Goal: Obtain resource: Download file/media

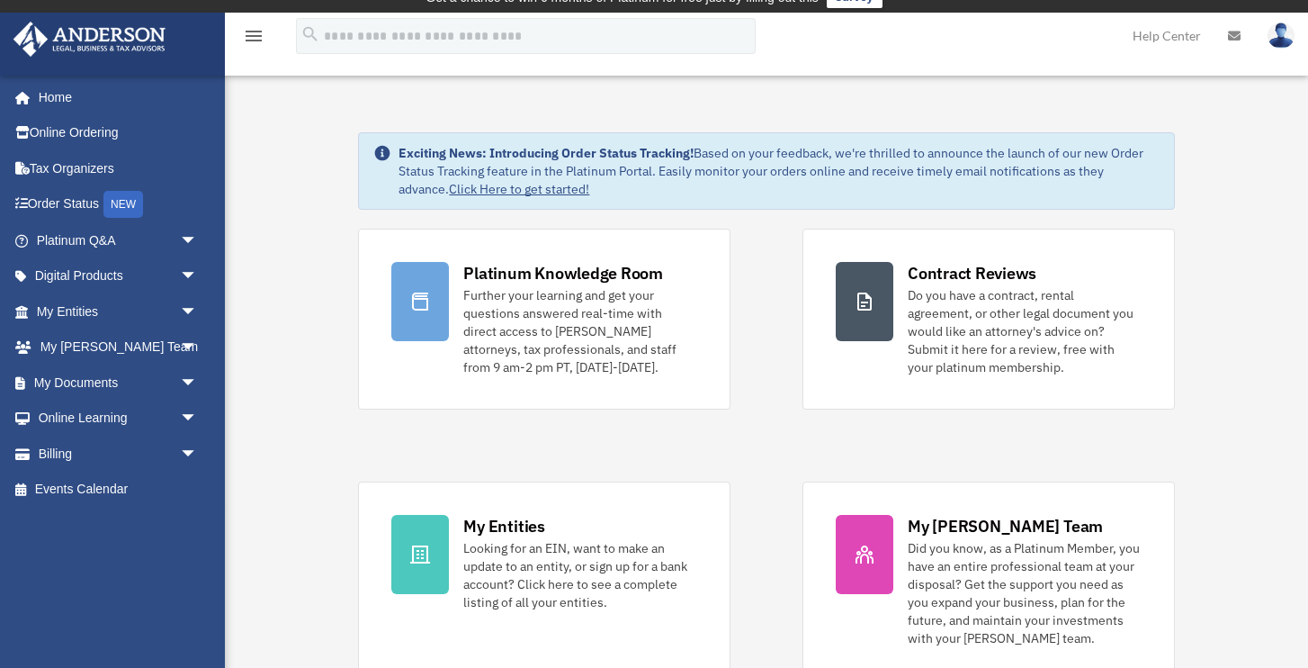
scroll to position [20, 0]
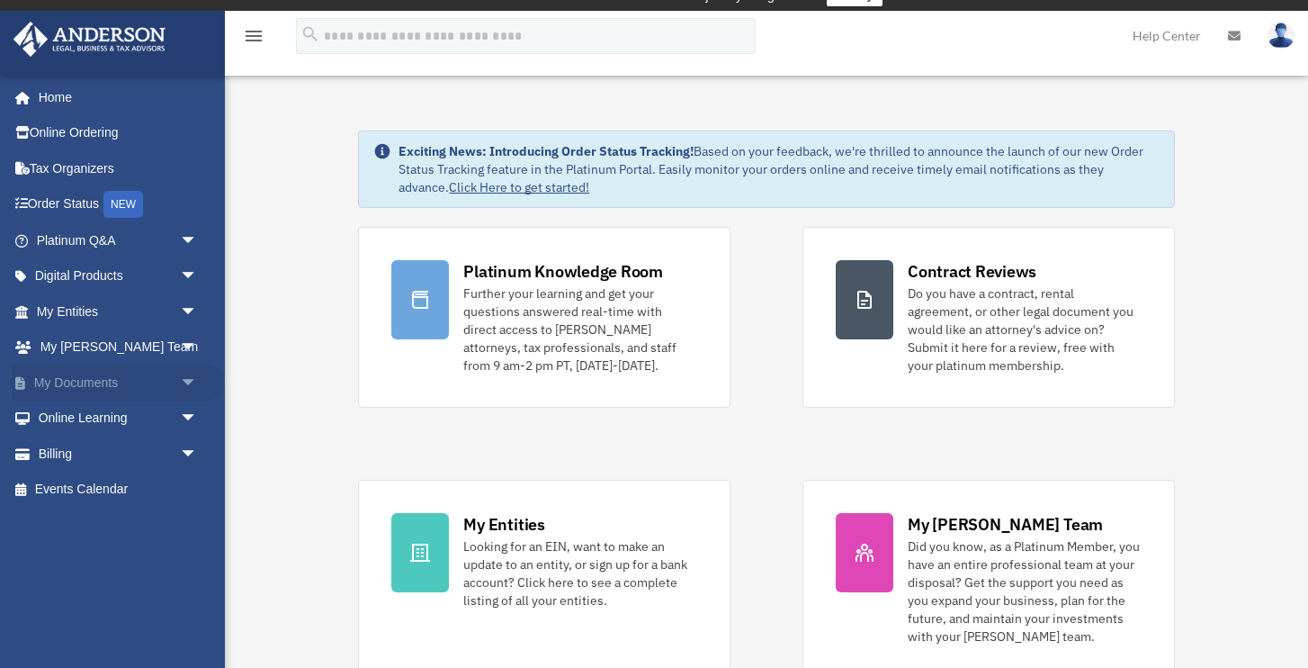
click at [108, 378] on link "My Documents arrow_drop_down" at bounding box center [119, 382] width 212 height 36
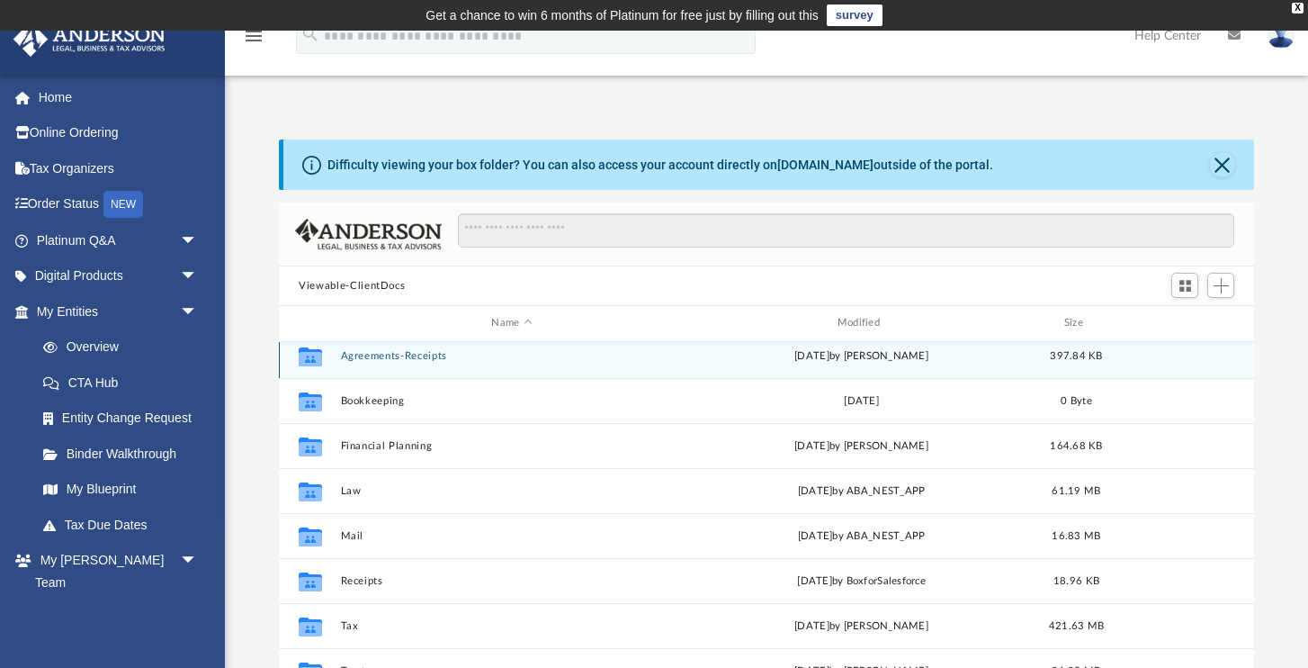
scroll to position [16, 0]
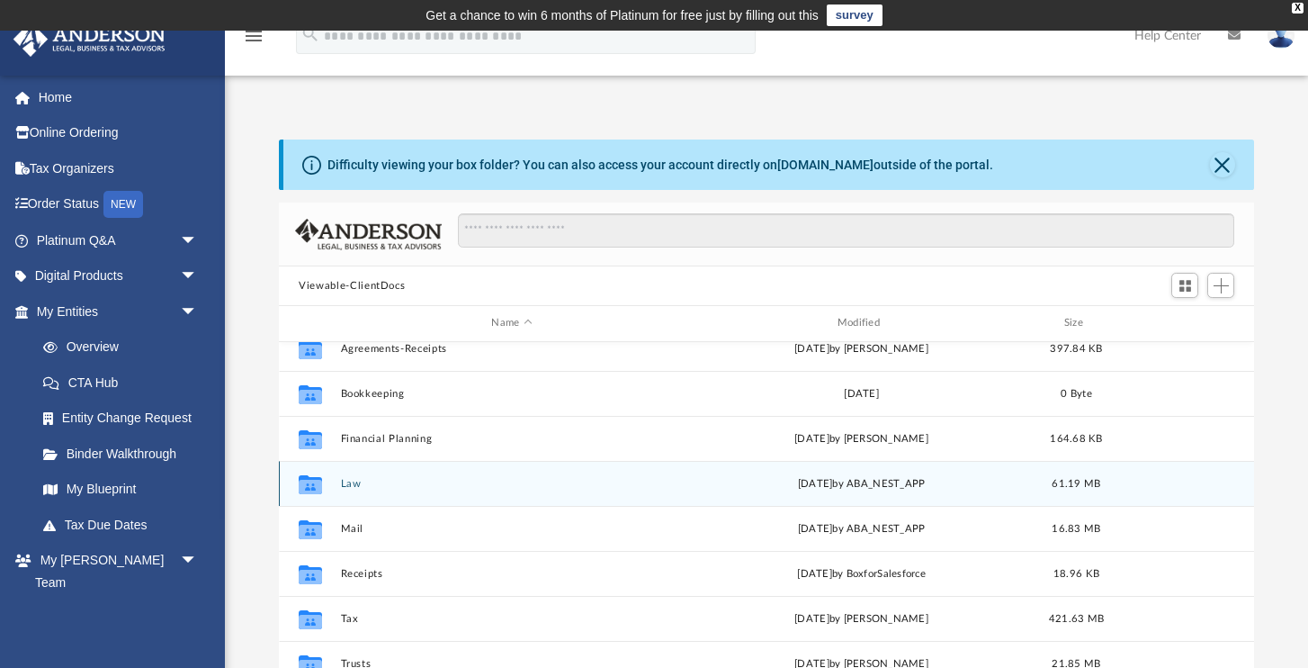
click at [588, 478] on button "Law" at bounding box center [512, 484] width 342 height 12
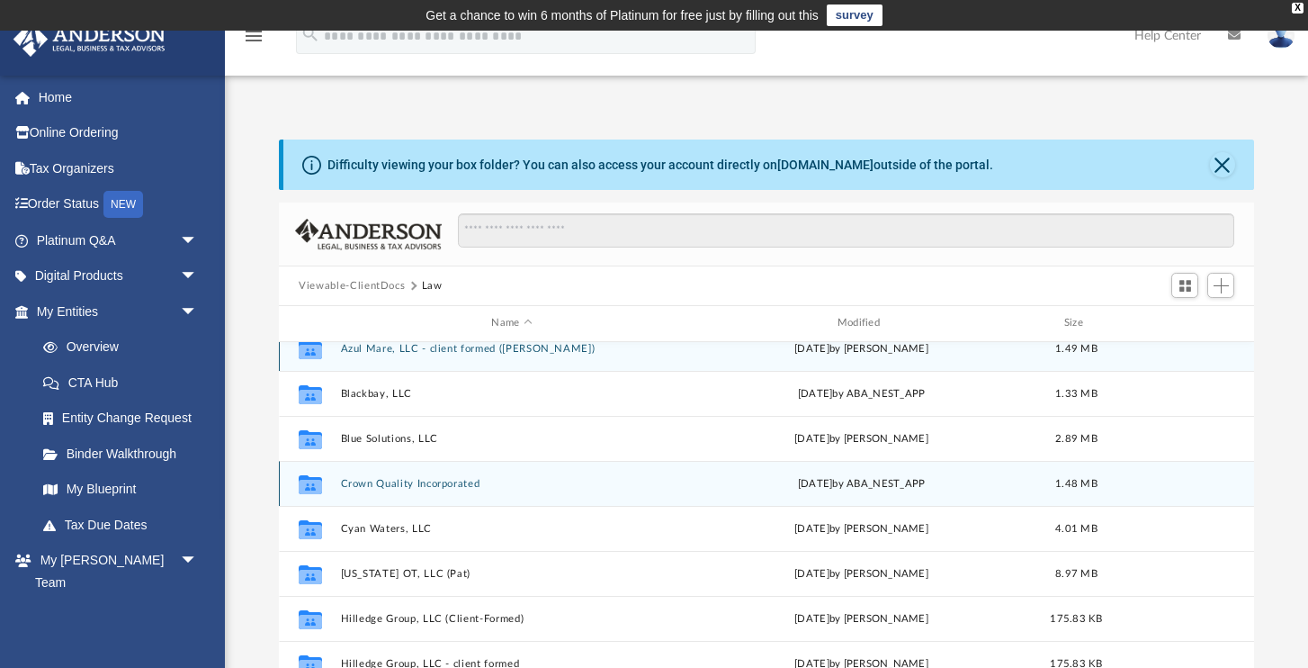
scroll to position [0, 0]
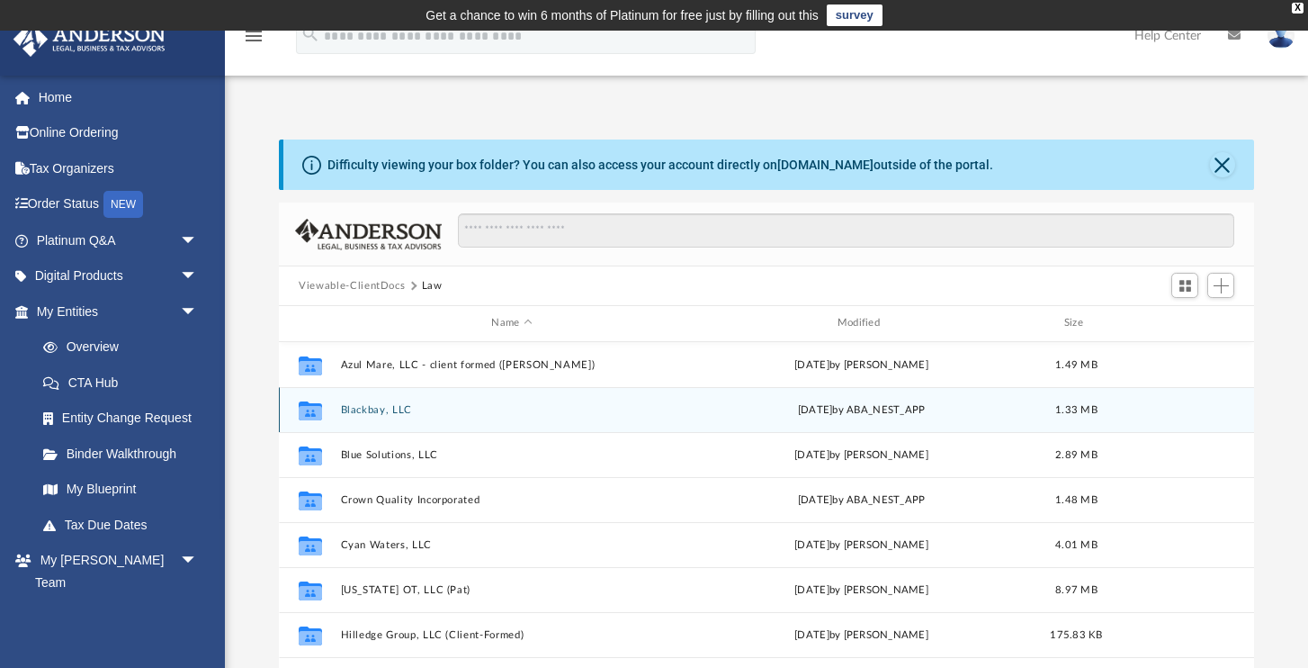
click at [619, 410] on button "Blackbay, LLC" at bounding box center [512, 410] width 342 height 12
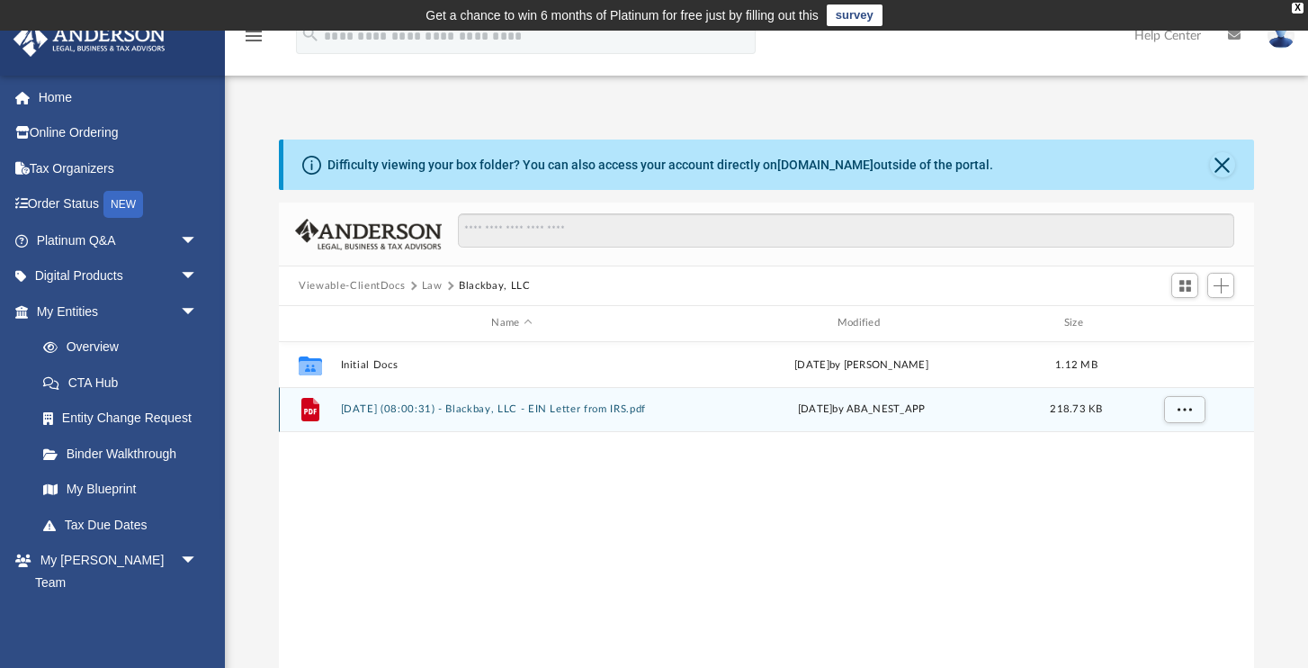
click at [620, 408] on button "2025.10.01 (08:00:31) - Blackbay, LLC - EIN Letter from IRS.pdf" at bounding box center [512, 409] width 342 height 12
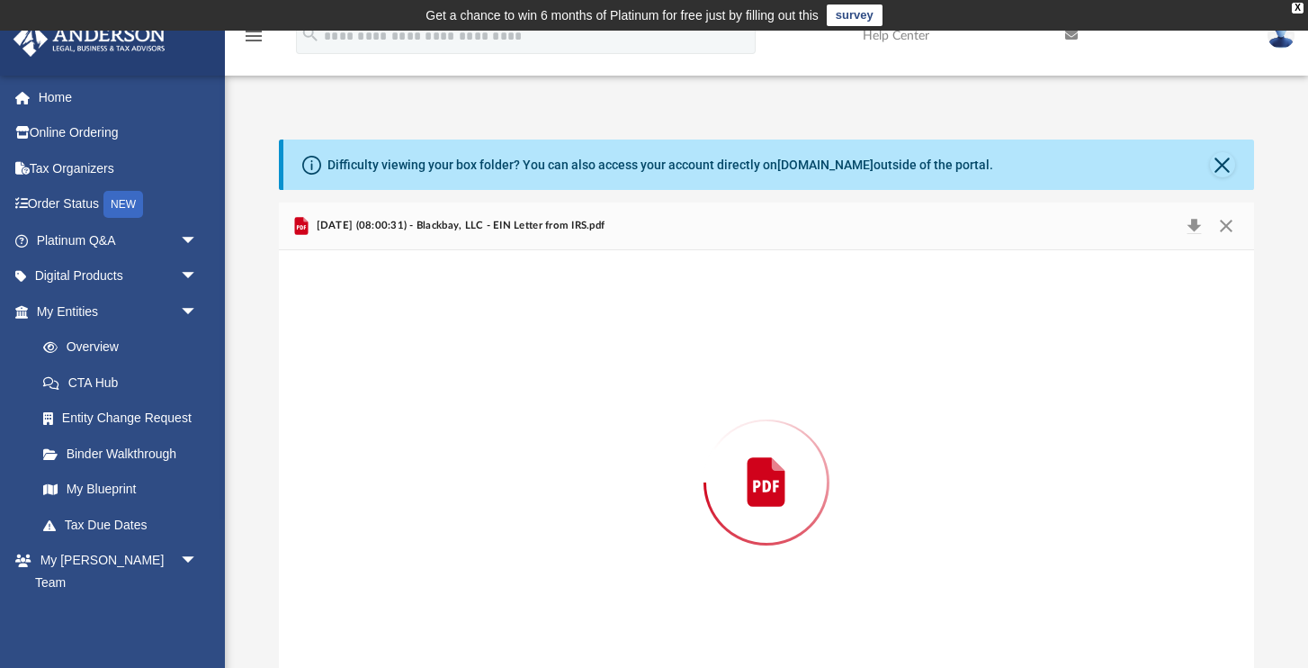
scroll to position [47, 0]
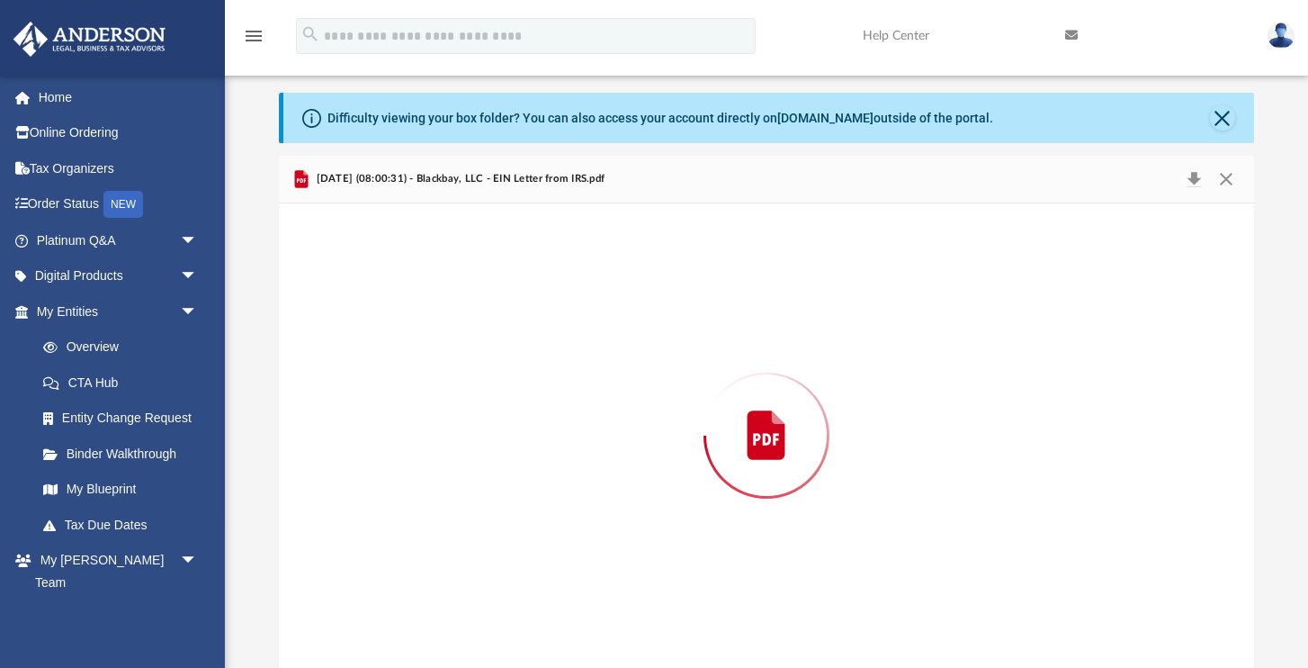
click at [620, 408] on div "Preview" at bounding box center [766, 435] width 975 height 464
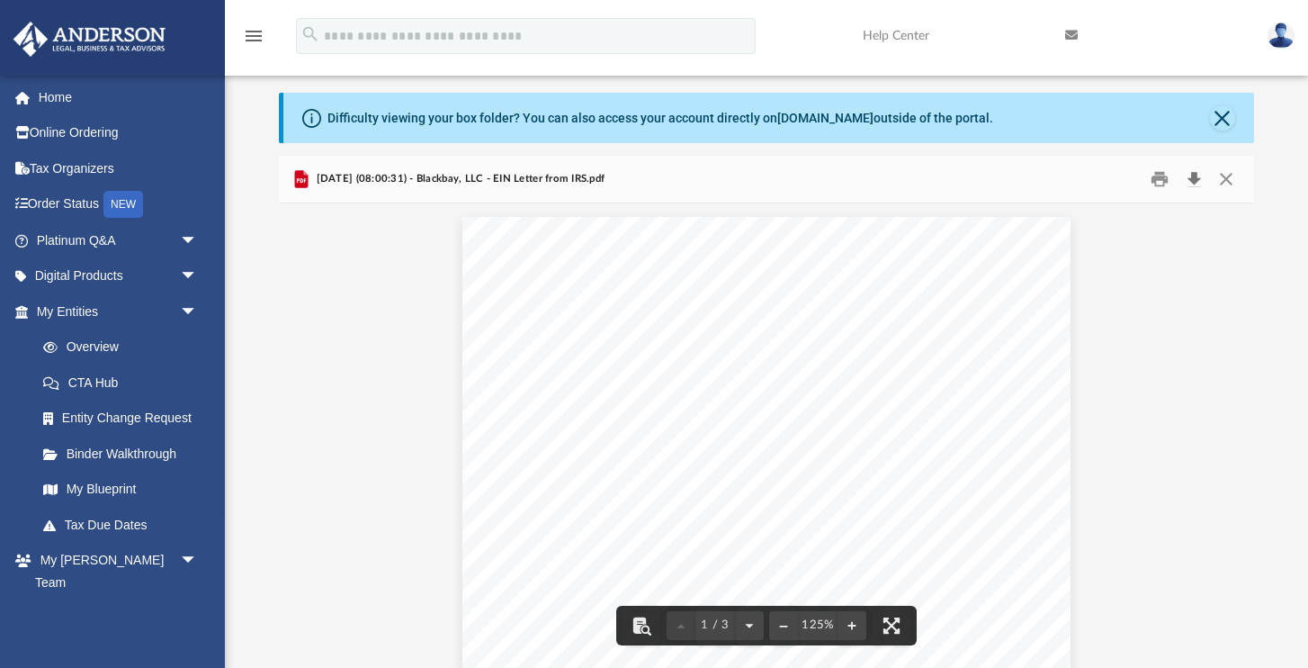
click at [1197, 181] on button "Download" at bounding box center [1194, 180] width 32 height 28
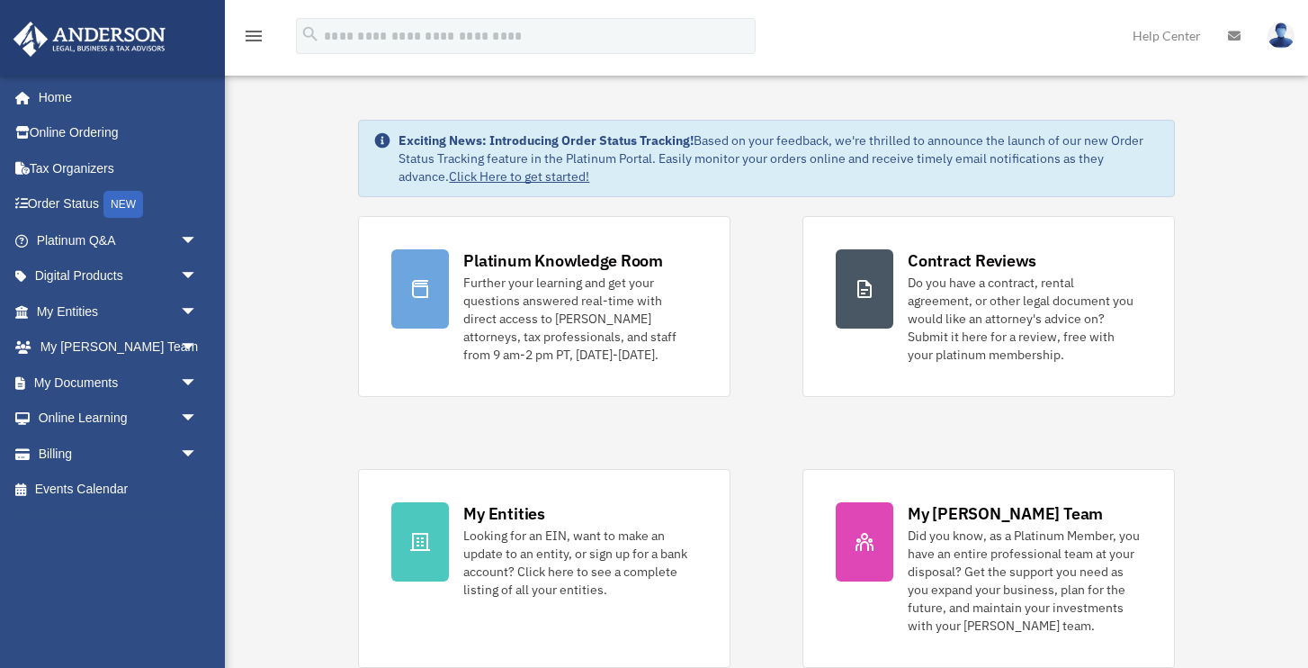
scroll to position [20, 0]
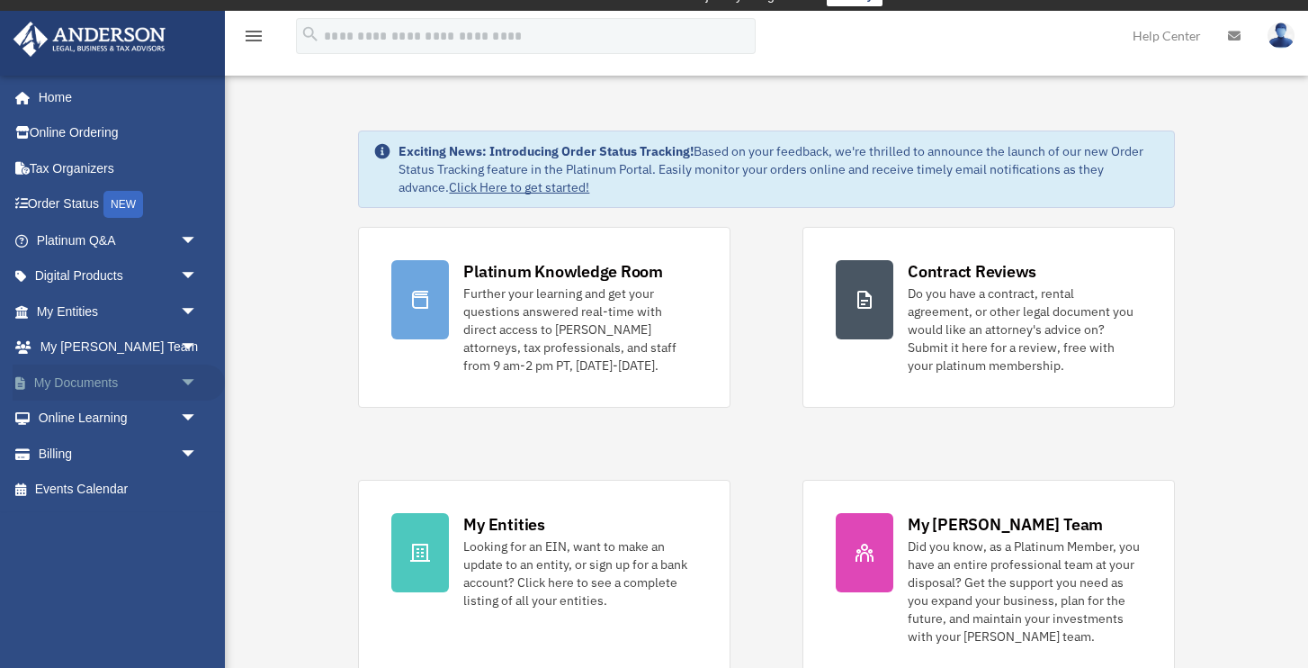
click at [125, 377] on link "My Documents arrow_drop_down" at bounding box center [119, 382] width 212 height 36
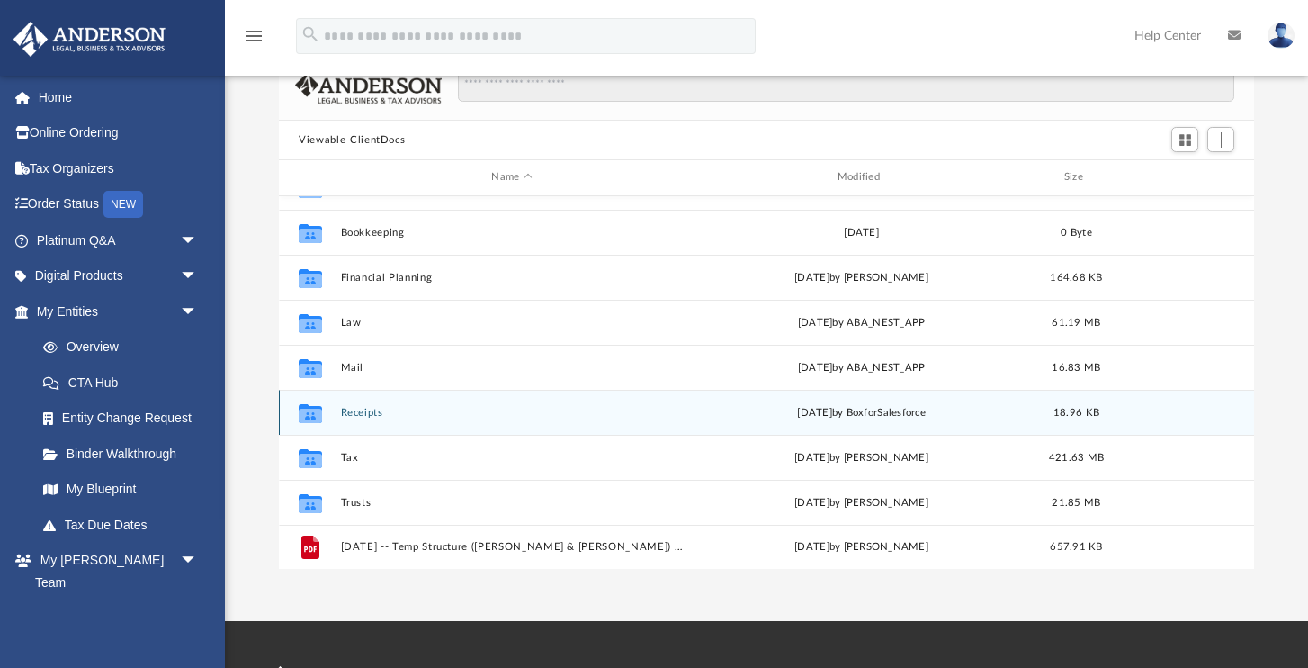
scroll to position [31, 0]
